Goal: Task Accomplishment & Management: Manage account settings

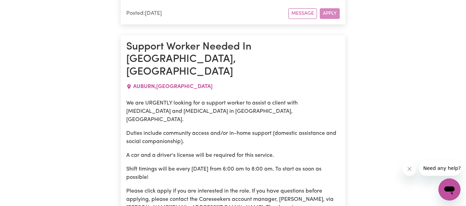
scroll to position [726, 0]
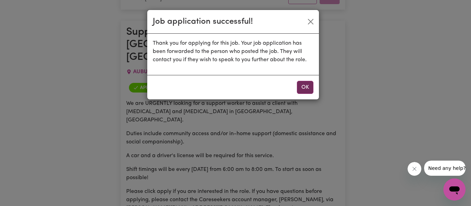
click at [303, 84] on button "OK" at bounding box center [305, 87] width 17 height 13
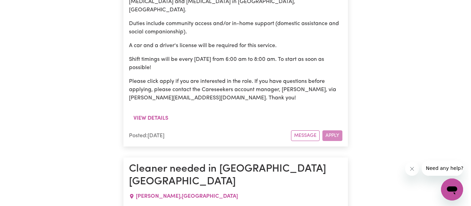
scroll to position [823, 0]
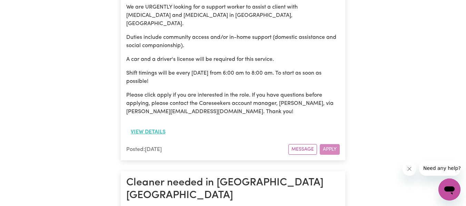
click at [149, 126] on button "View details" at bounding box center [148, 132] width 44 height 13
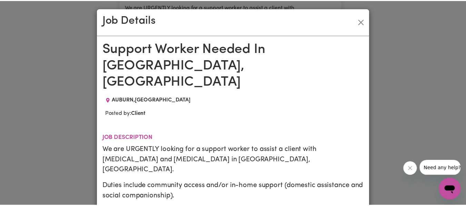
scroll to position [0, 0]
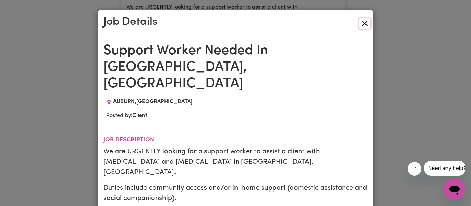
click at [366, 21] on button "Close" at bounding box center [364, 23] width 11 height 11
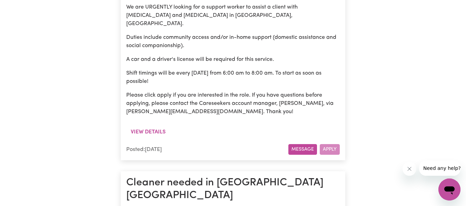
click at [306, 144] on button "Message" at bounding box center [302, 149] width 29 height 11
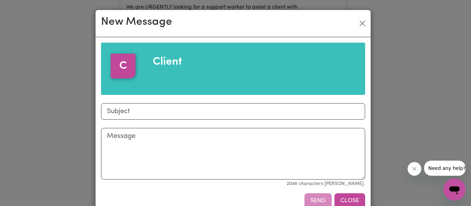
click at [352, 196] on button "Close" at bounding box center [349, 201] width 31 height 15
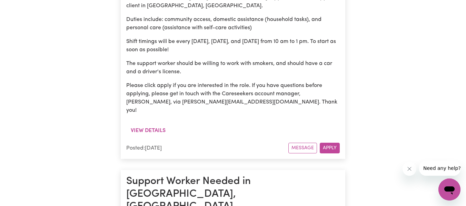
scroll to position [1526, 0]
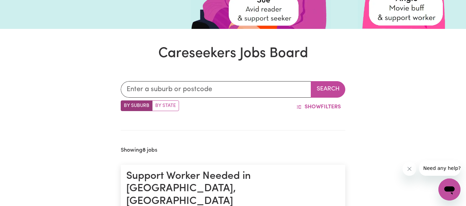
scroll to position [0, 0]
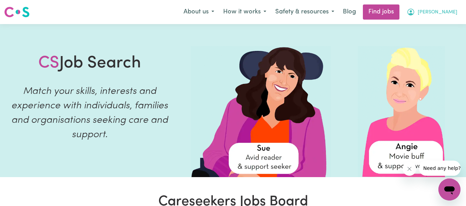
click at [444, 15] on span "[PERSON_NAME]" at bounding box center [437, 13] width 40 height 8
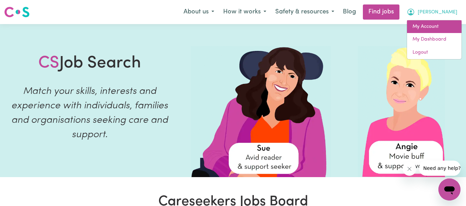
click at [434, 27] on link "My Account" at bounding box center [434, 26] width 54 height 13
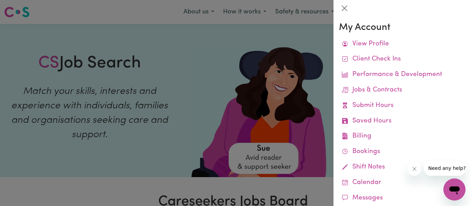
click at [278, 42] on div at bounding box center [235, 103] width 471 height 206
